Goal: Transaction & Acquisition: Purchase product/service

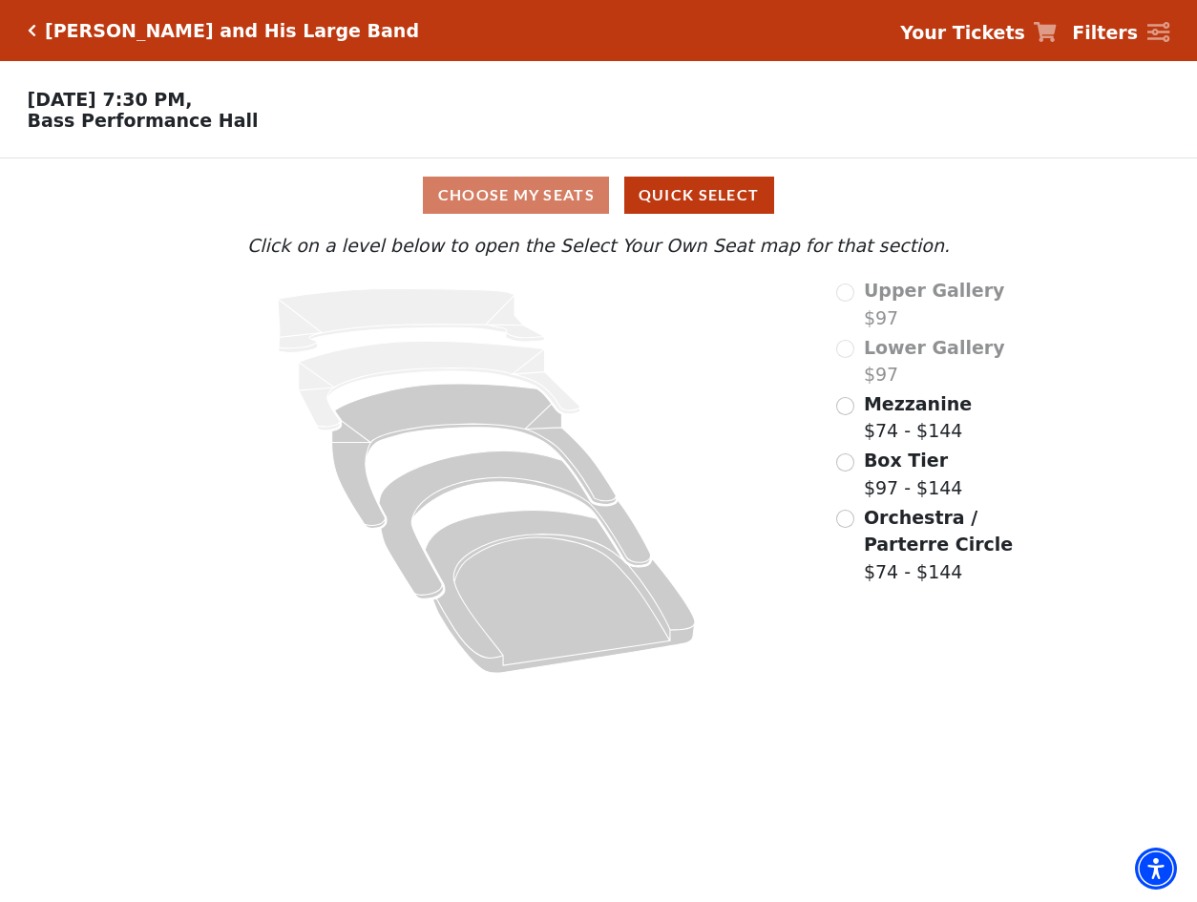
click at [30, 31] on icon "Click here to go back to filters" at bounding box center [32, 30] width 9 height 13
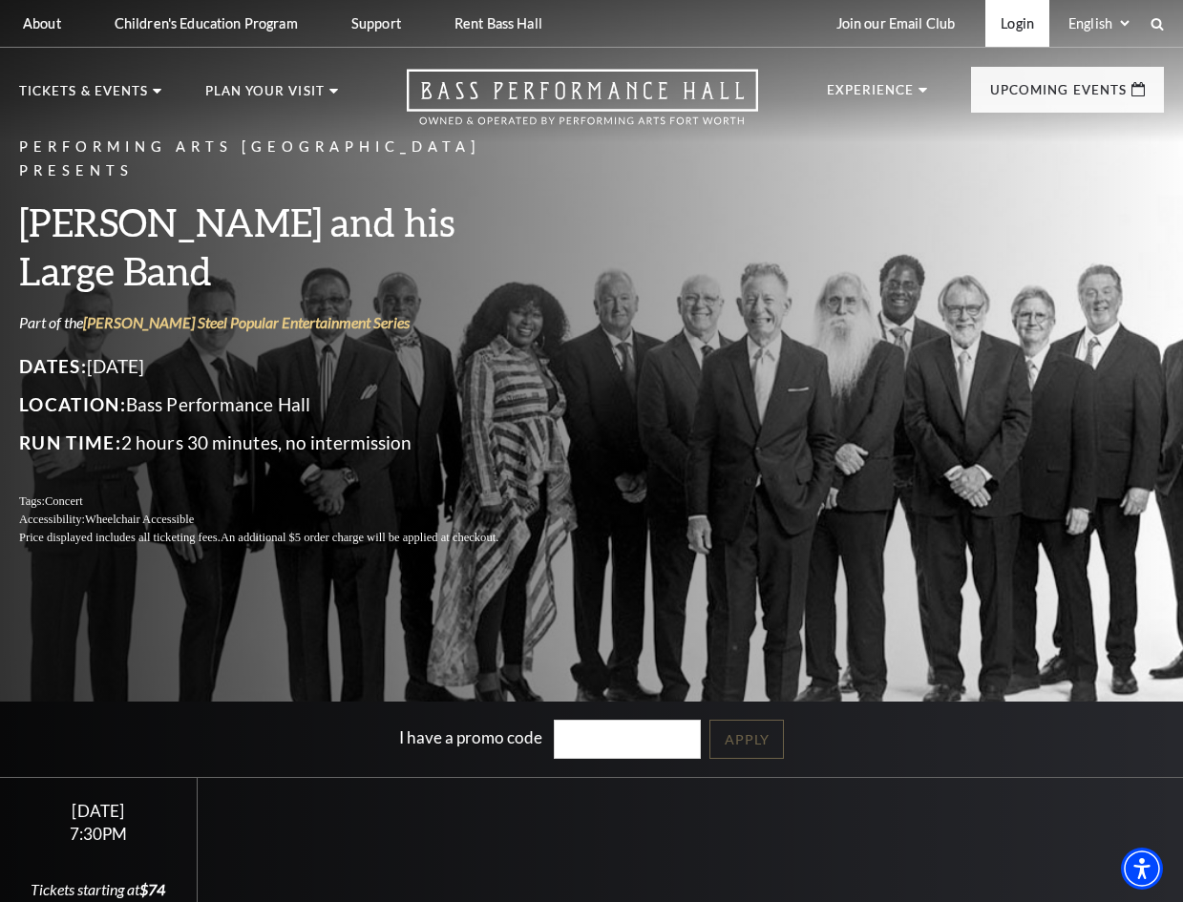
click at [1014, 24] on link "Login" at bounding box center [1017, 23] width 64 height 47
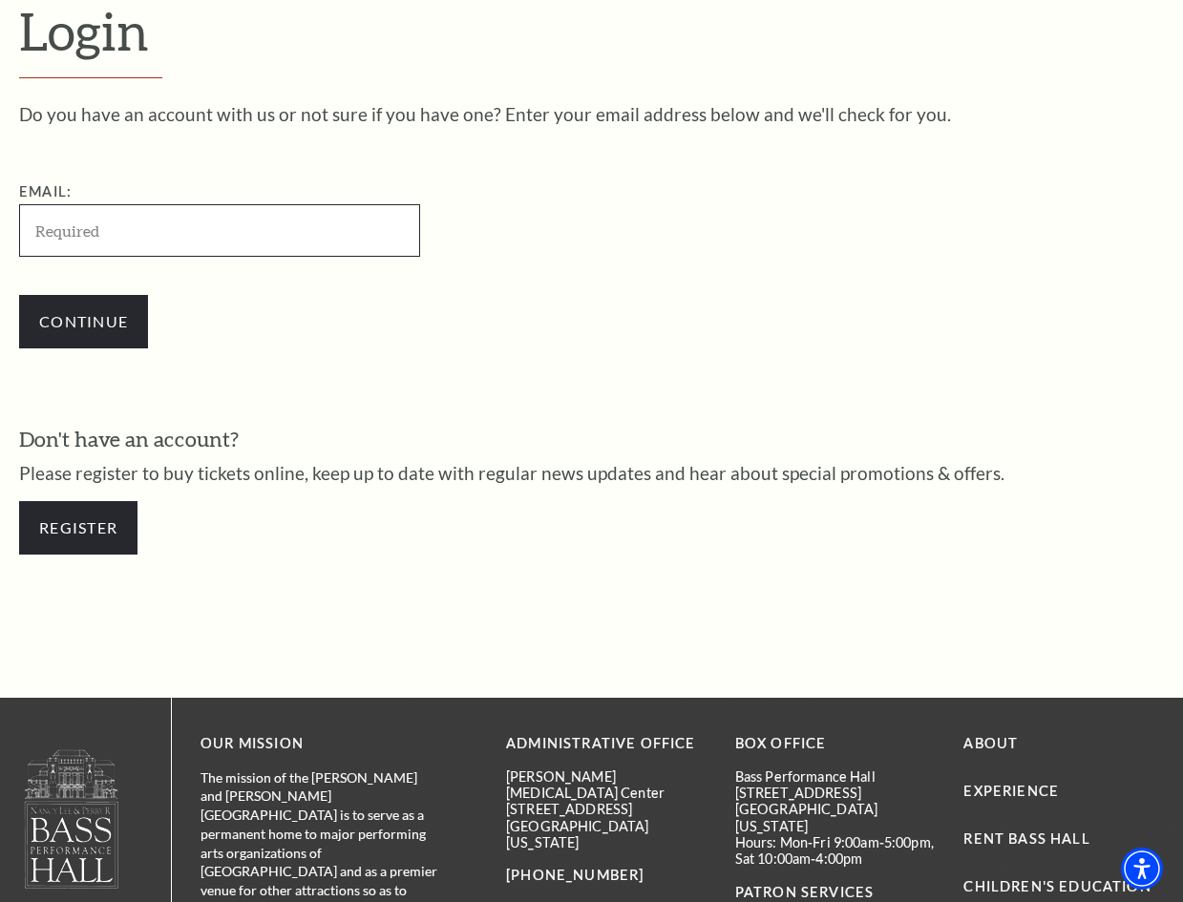
click at [84, 228] on input "Email:" at bounding box center [219, 230] width 401 height 53
paste input "johnsim81@mail.com"
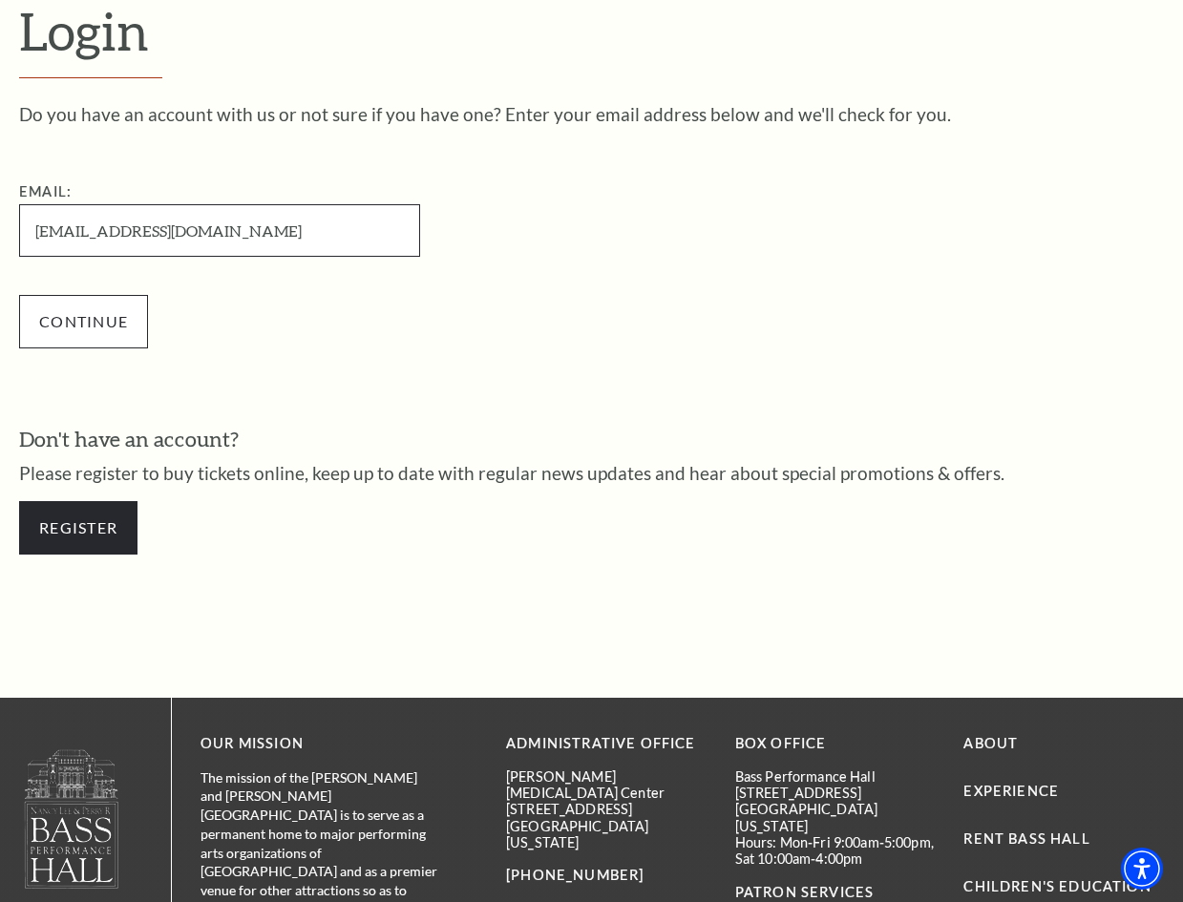
type input "[EMAIL_ADDRESS][DOMAIN_NAME]"
click at [91, 322] on input "Continue" at bounding box center [83, 321] width 129 height 53
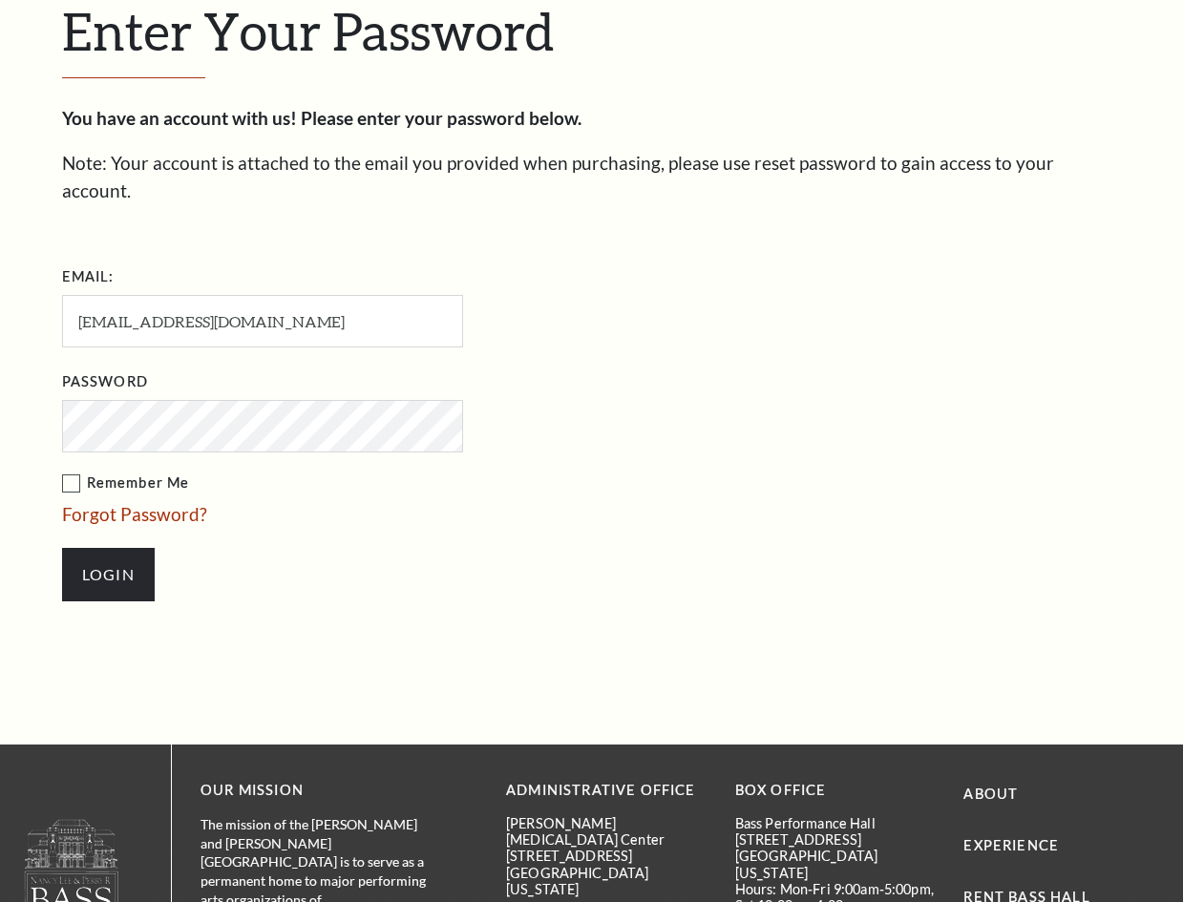
scroll to position [521, 0]
click at [102, 551] on input "Login" at bounding box center [108, 574] width 93 height 53
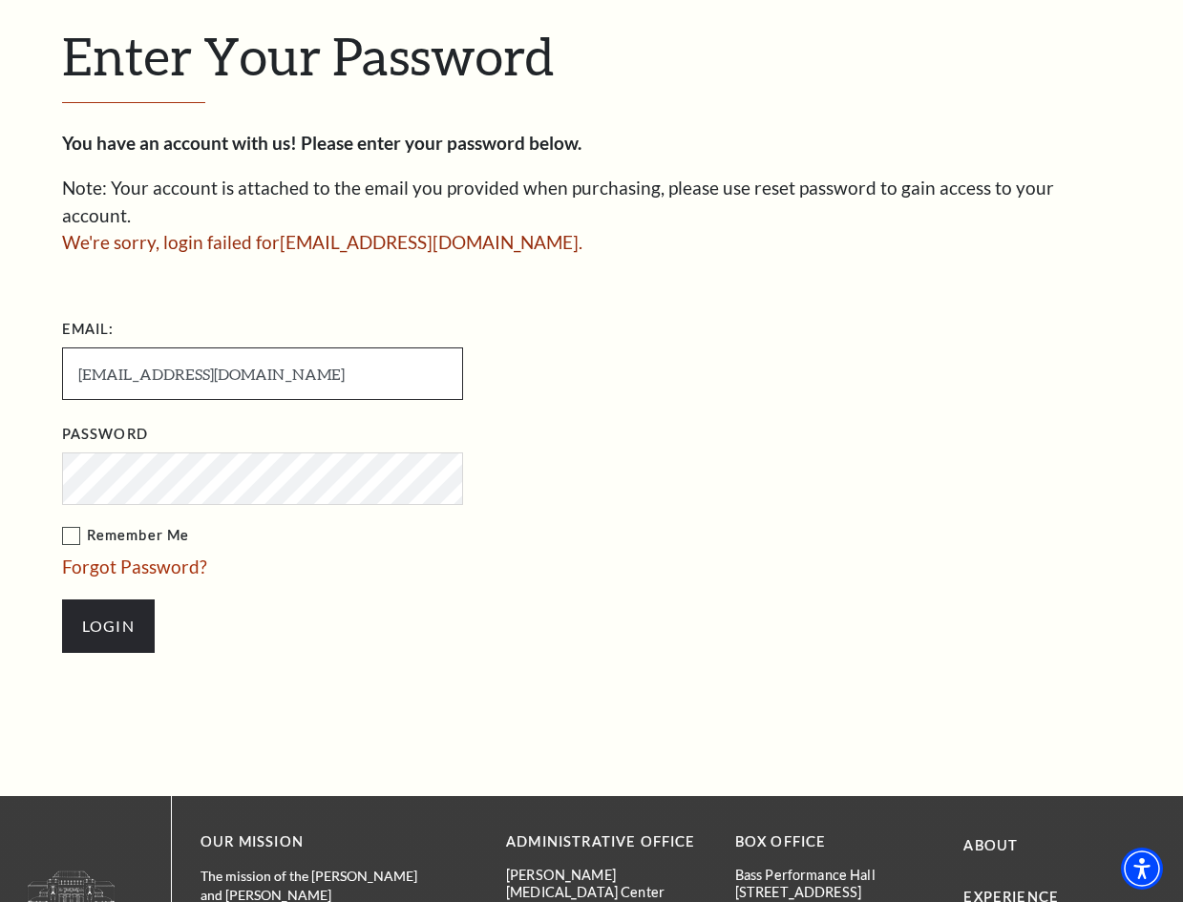
drag, startPoint x: 233, startPoint y: 348, endPoint x: 59, endPoint y: 348, distance: 173.8
click at [59, 348] on div "Enter Your Password You have an account with us! Please enter your password bel…" at bounding box center [592, 349] width 1089 height 896
paste input "mencahicore"
type input "[EMAIL_ADDRESS][DOMAIN_NAME]"
click at [111, 600] on input "Login" at bounding box center [108, 626] width 93 height 53
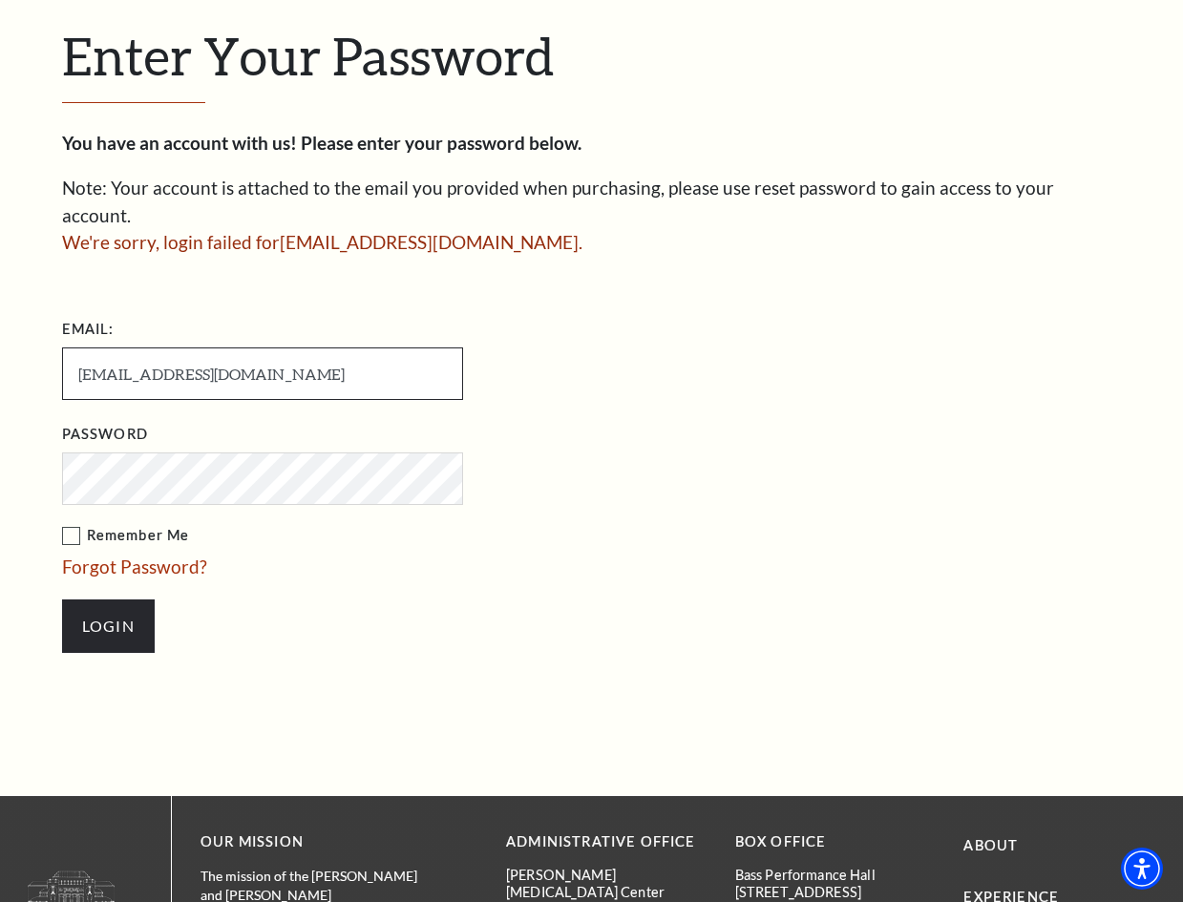
drag, startPoint x: 227, startPoint y: 351, endPoint x: 56, endPoint y: 347, distance: 171.0
click at [56, 347] on div "Enter Your Password You have an account with us! Please enter your password bel…" at bounding box center [592, 349] width 1089 height 896
paste input "[EMAIL_ADDRESS][DOMAIN_NAME]"
type input "[EMAIL_ADDRESS][DOMAIN_NAME]"
click at [99, 602] on input "Login" at bounding box center [108, 626] width 93 height 53
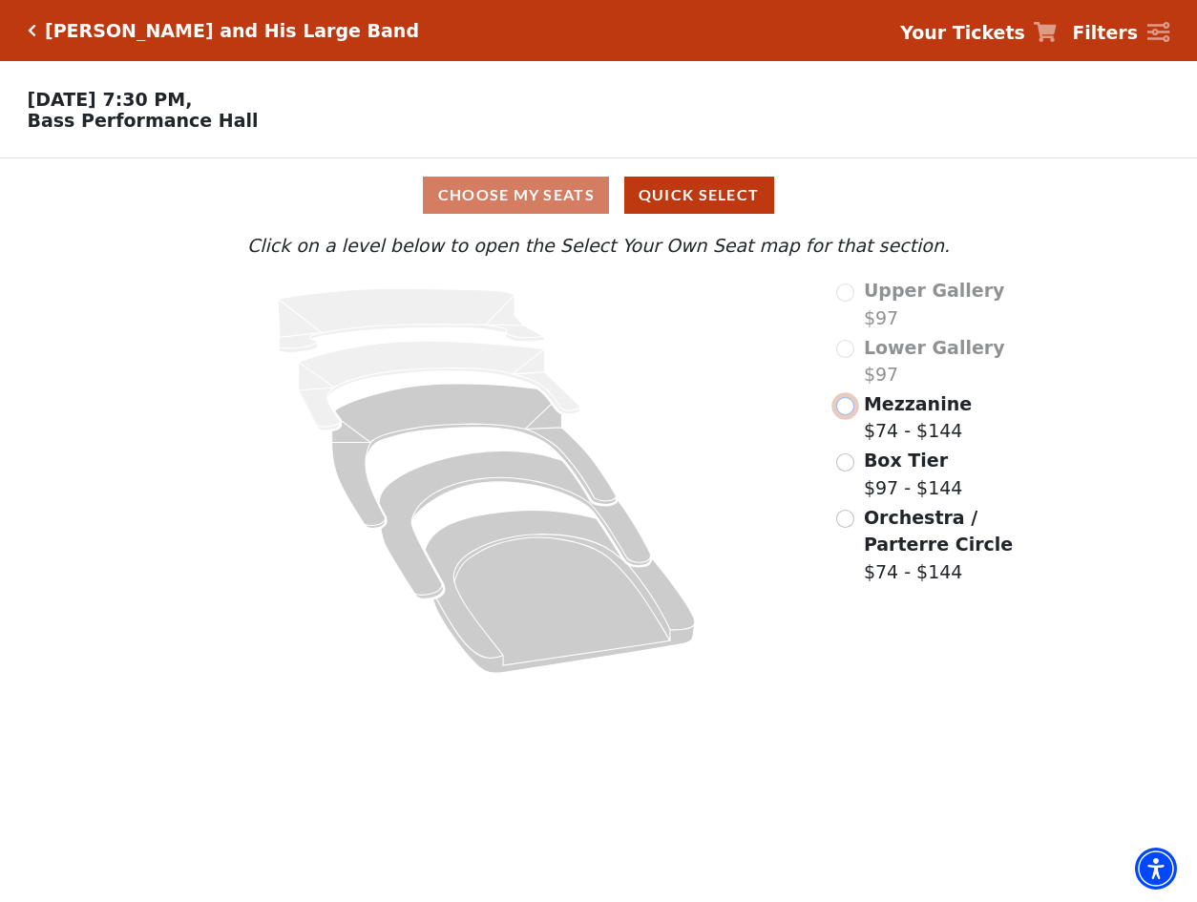
click at [848, 415] on input "Mezzanine$74 - $144\a" at bounding box center [845, 406] width 18 height 18
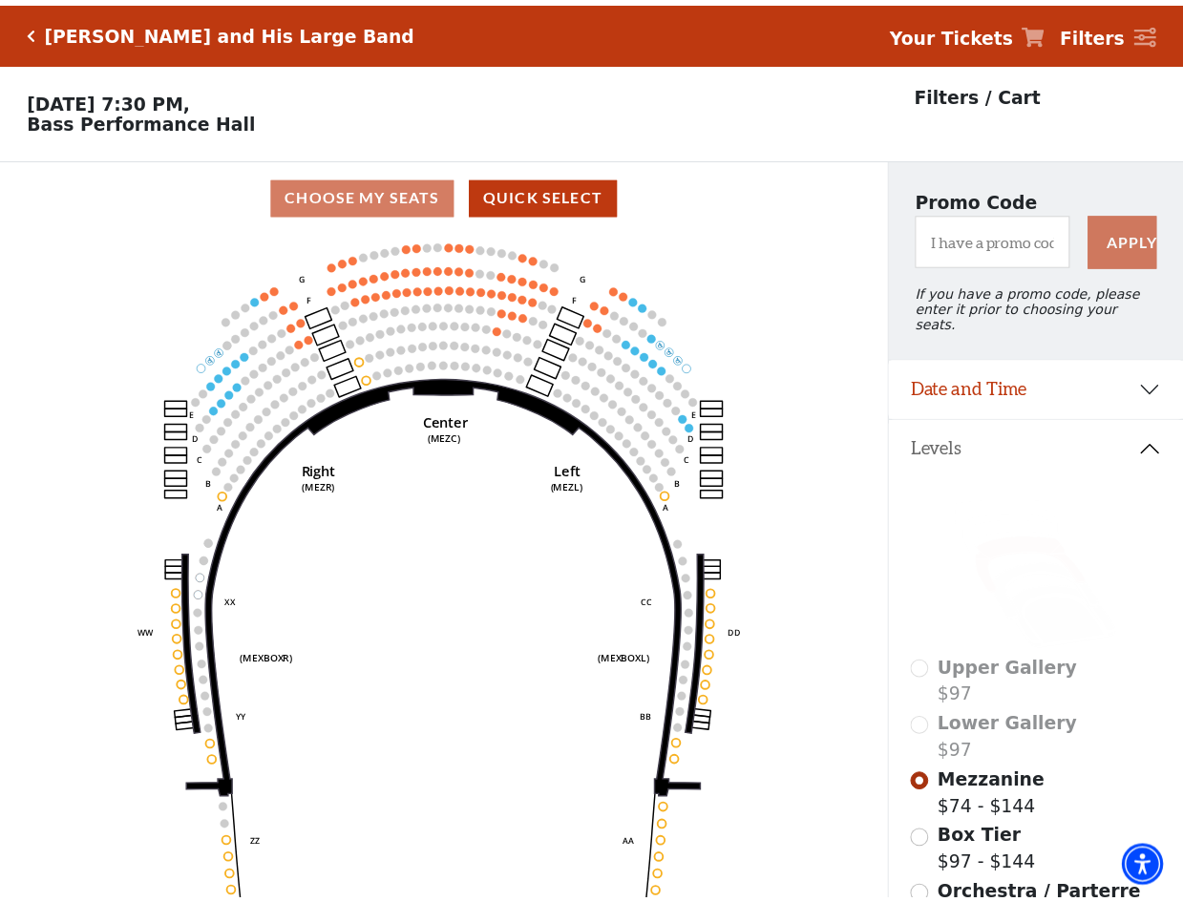
scroll to position [89, 0]
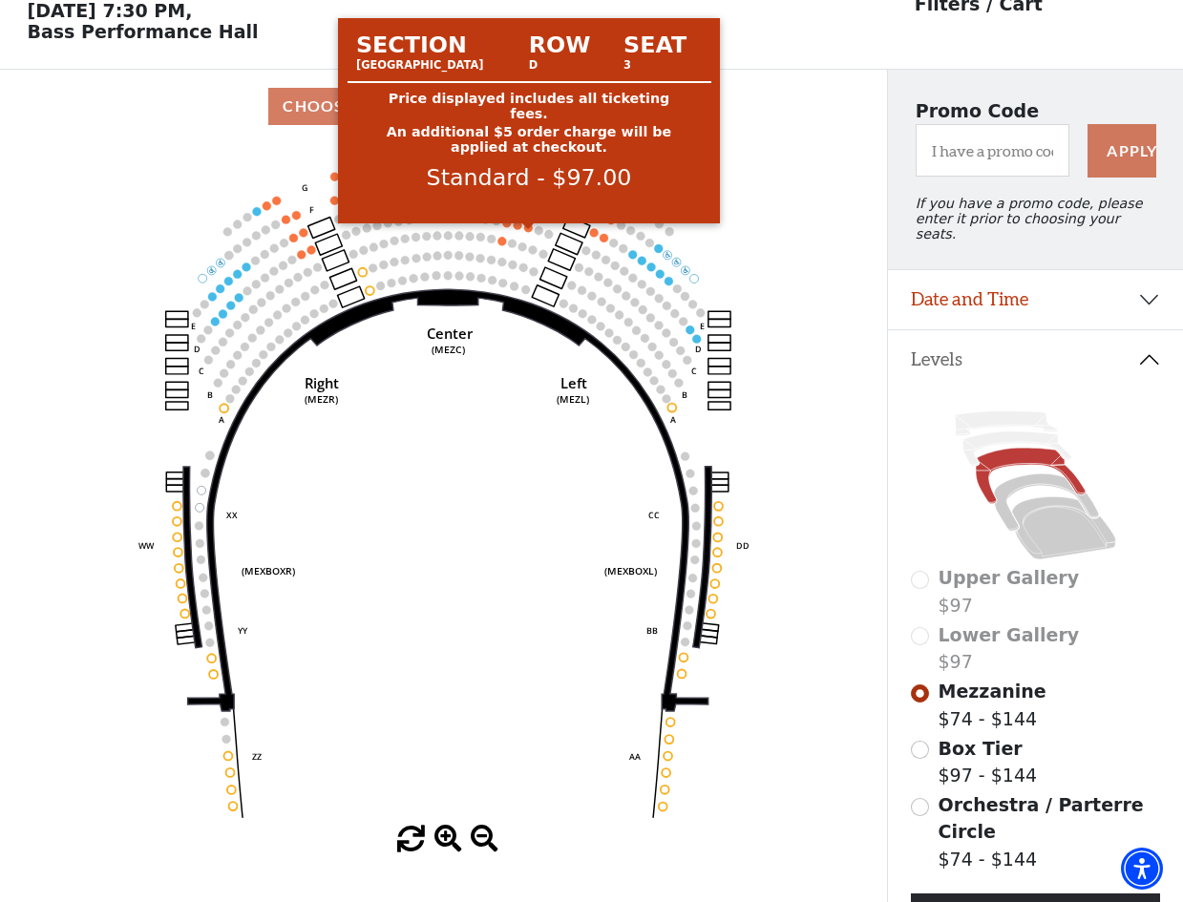
click at [528, 232] on circle at bounding box center [528, 227] width 9 height 9
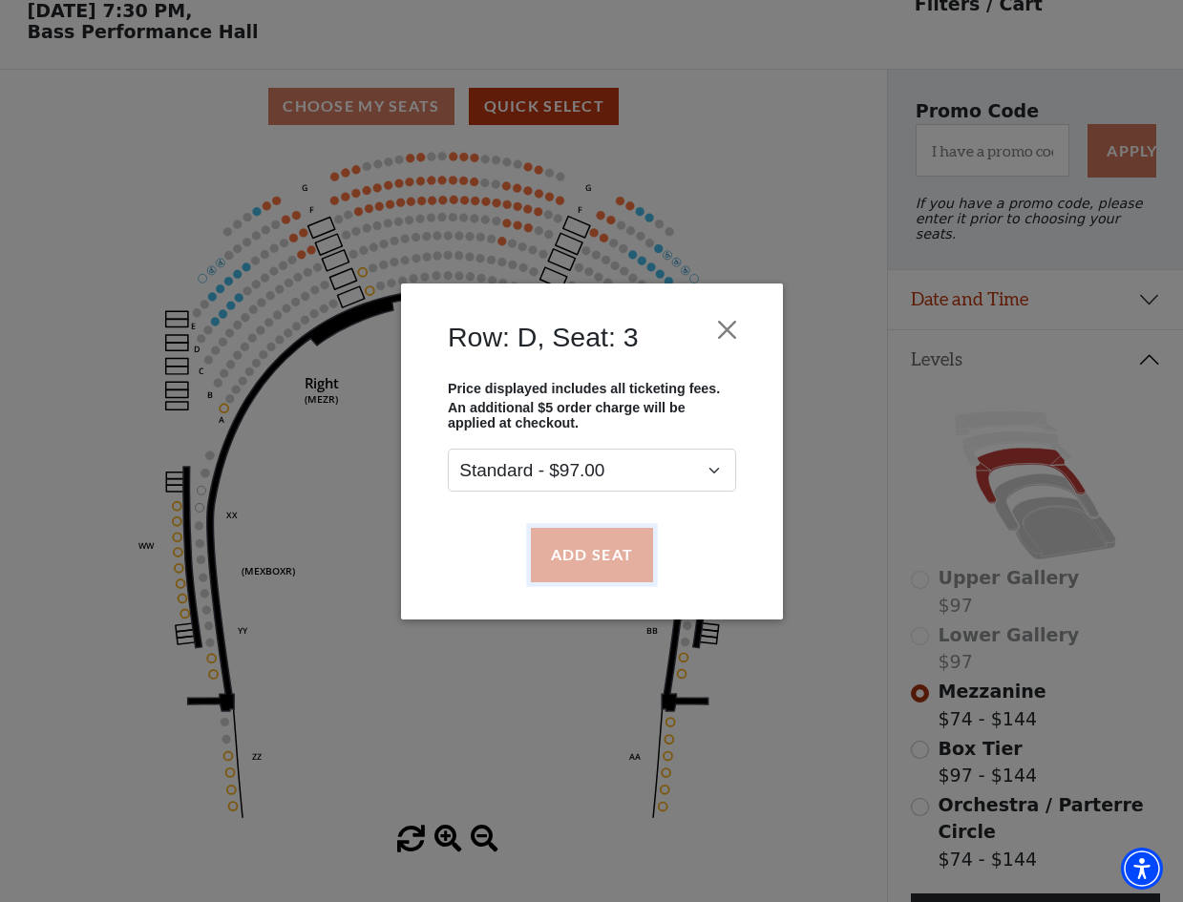
click at [596, 549] on button "Add Seat" at bounding box center [591, 554] width 122 height 53
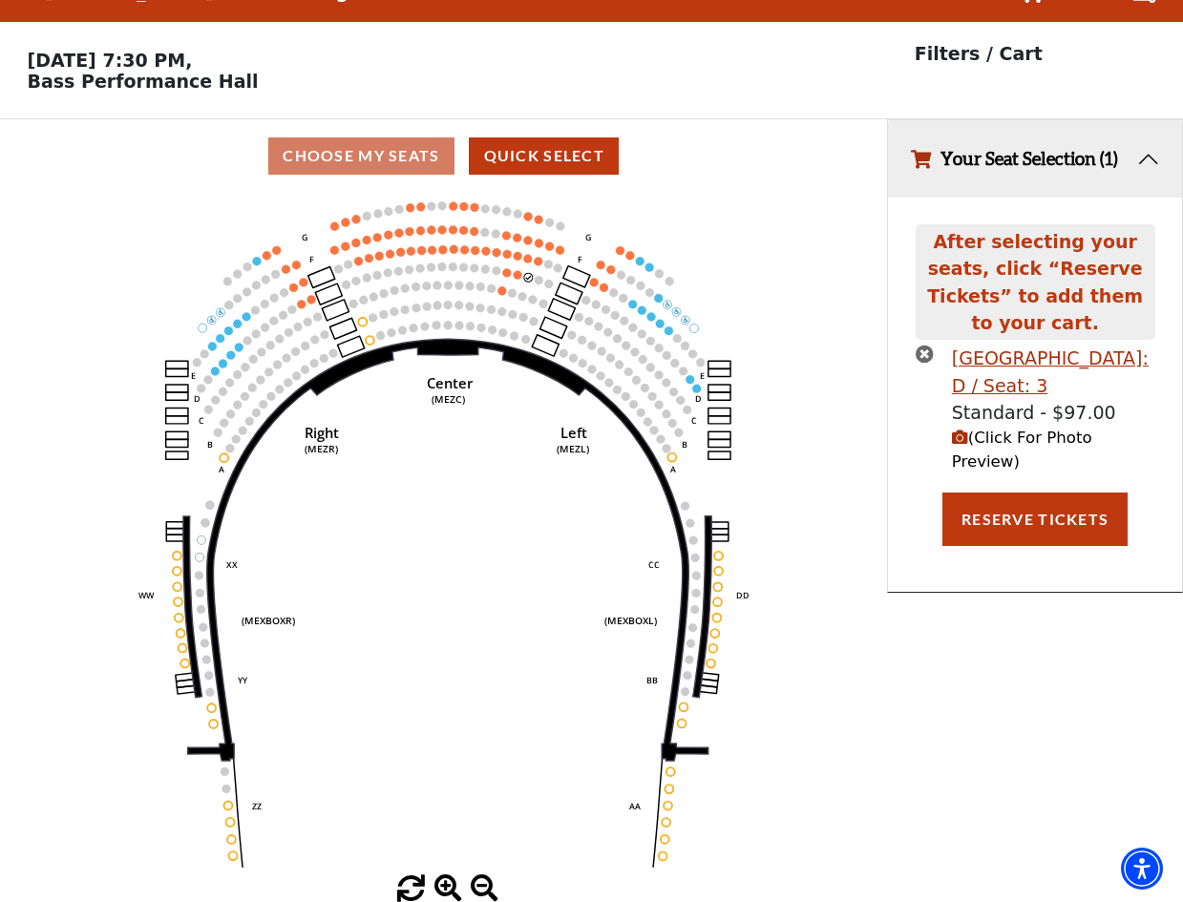
scroll to position [0, 0]
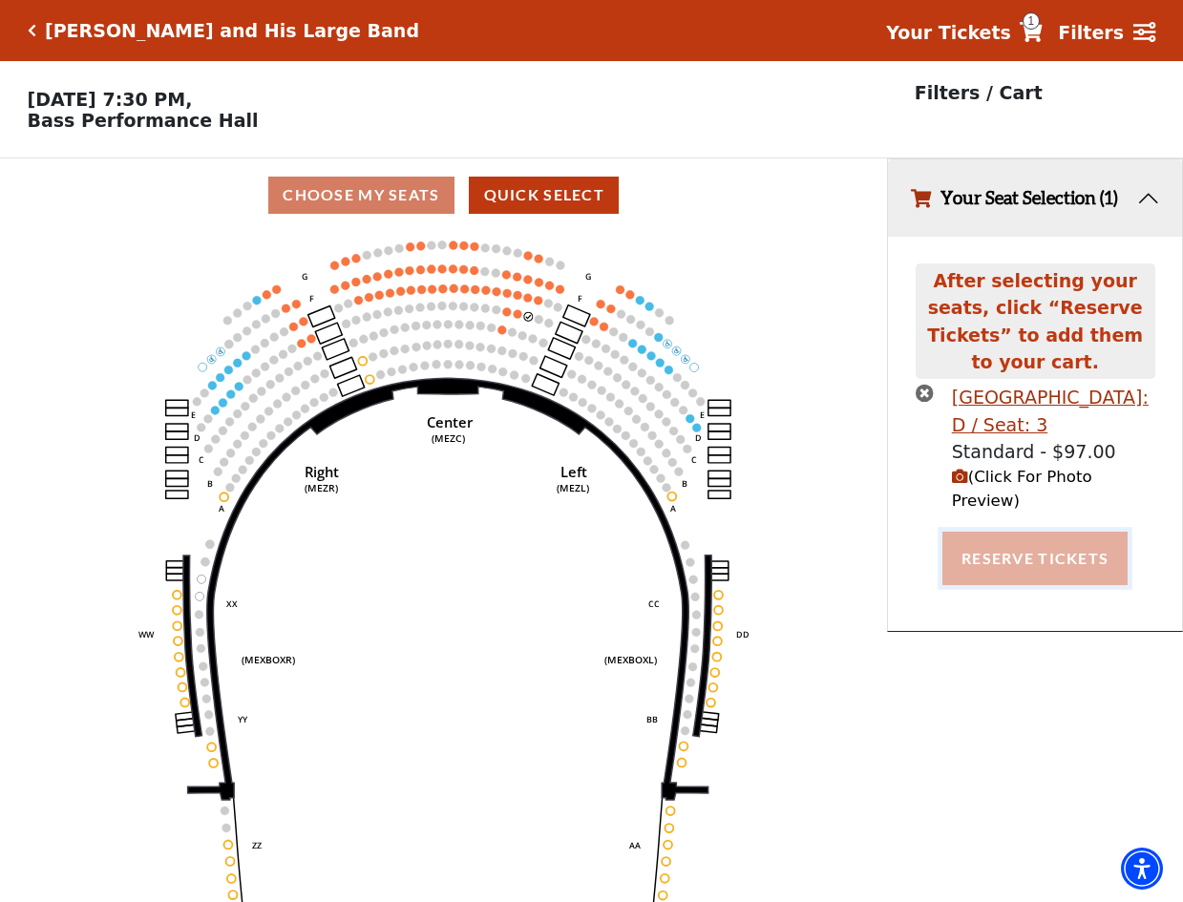
click at [1047, 532] on button "Reserve Tickets" at bounding box center [1034, 558] width 185 height 53
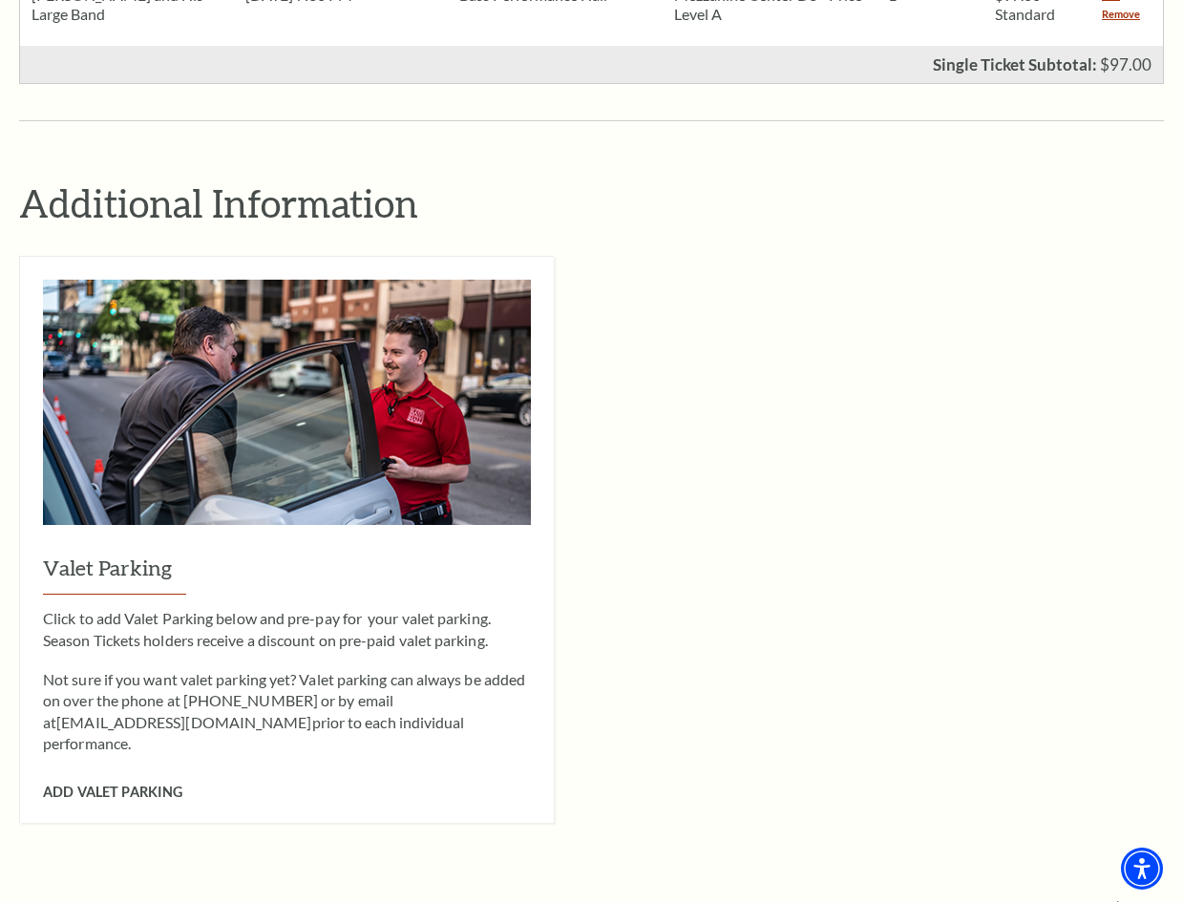
scroll to position [1528, 0]
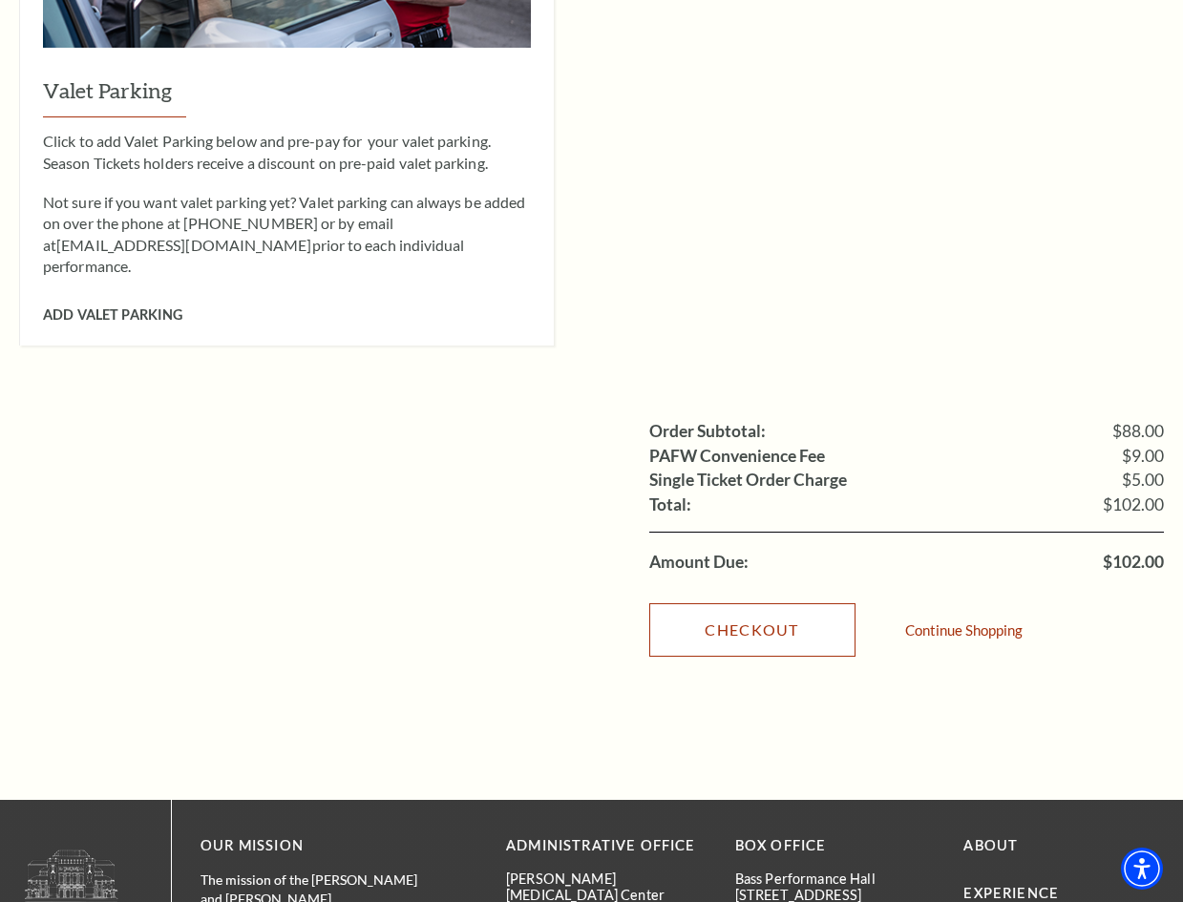
click at [754, 603] on link "Checkout" at bounding box center [752, 629] width 206 height 53
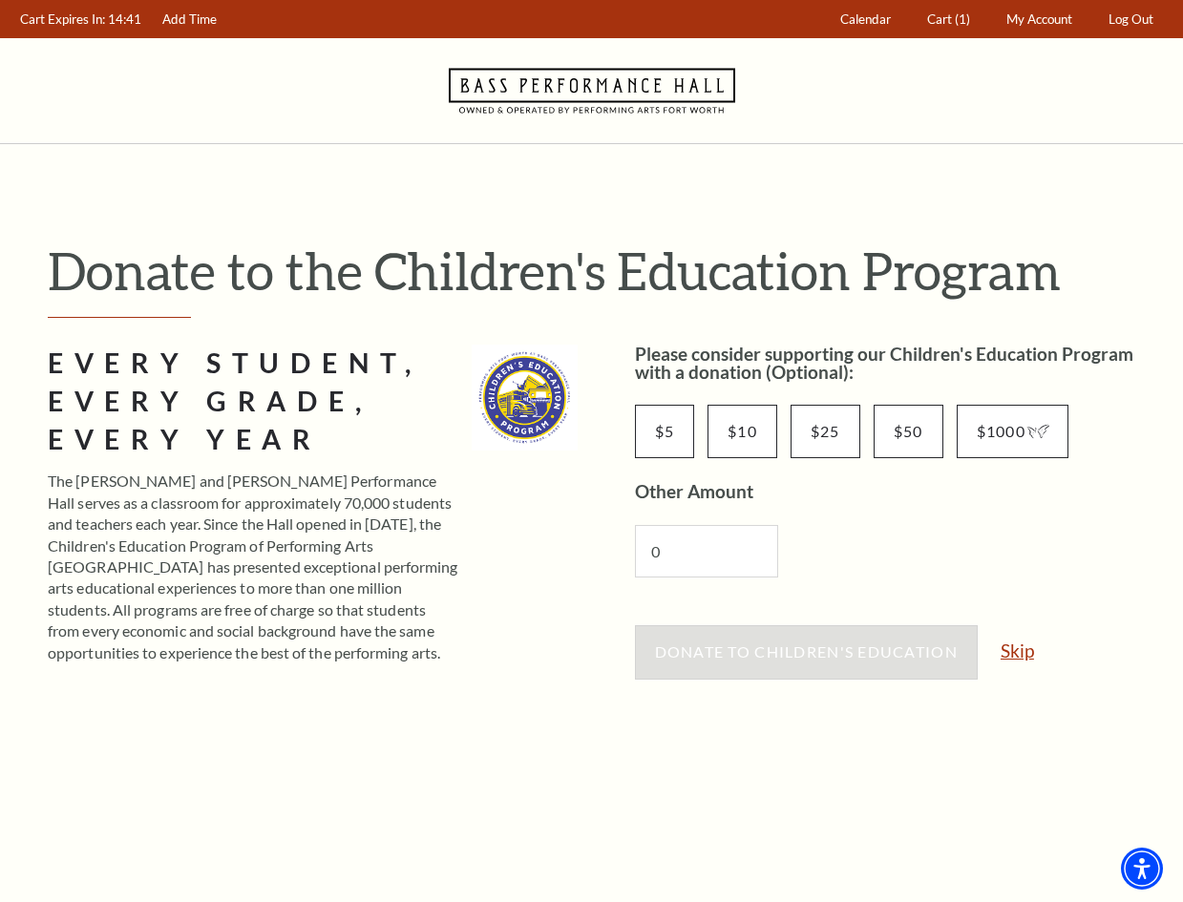
click at [1014, 653] on link "Skip" at bounding box center [1017, 651] width 33 height 18
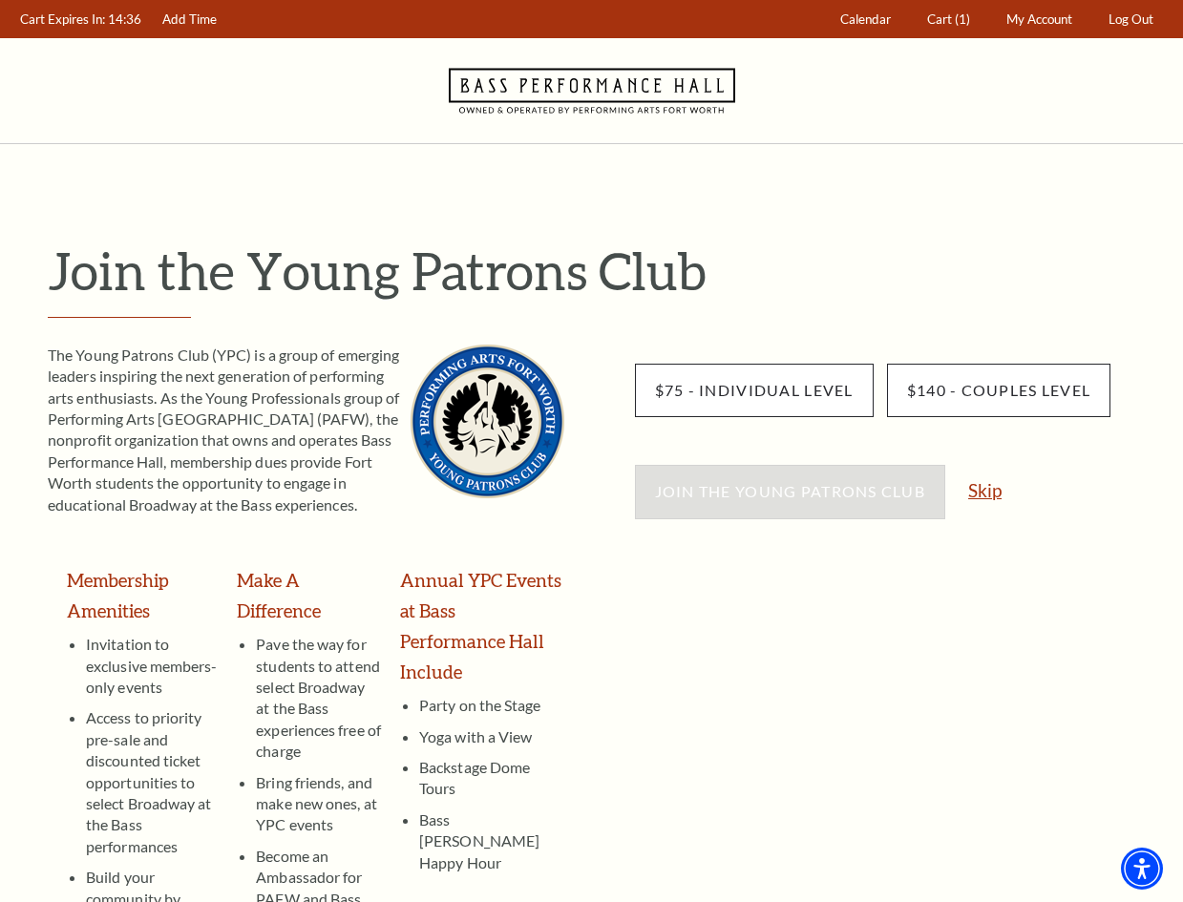
click at [994, 493] on link "Skip" at bounding box center [984, 490] width 33 height 18
